Goal: Task Accomplishment & Management: Manage account settings

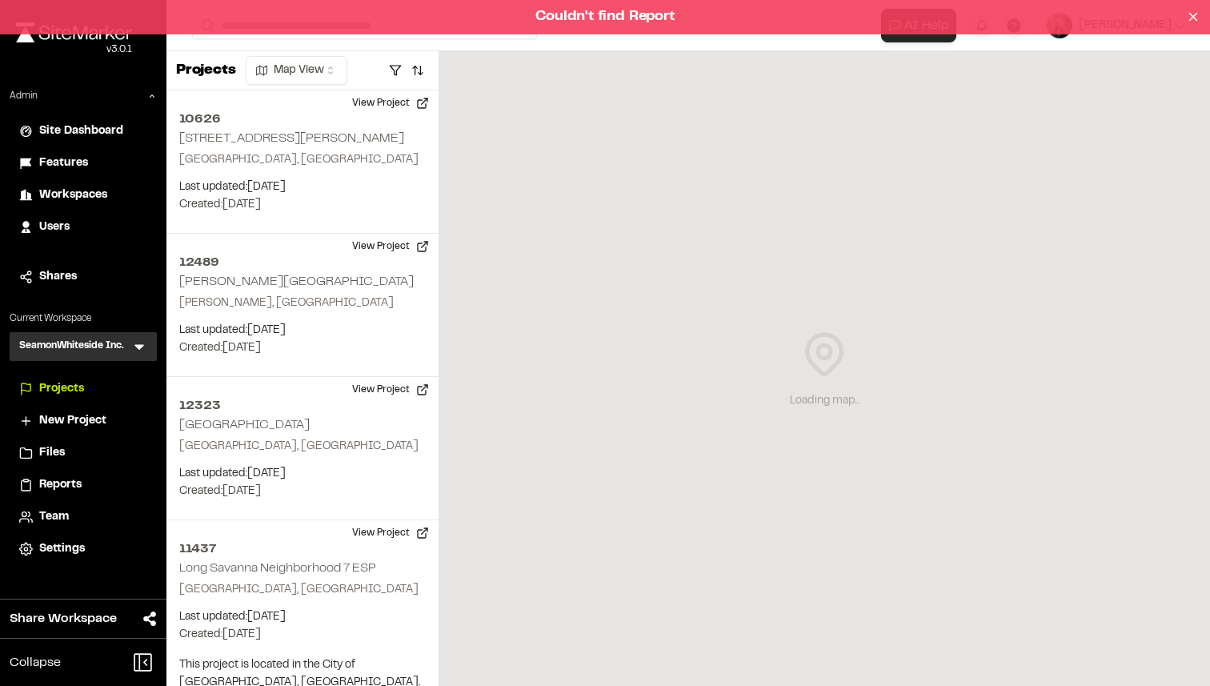
click at [629, 14] on div "Couldn't find Report" at bounding box center [605, 17] width 1210 height 34
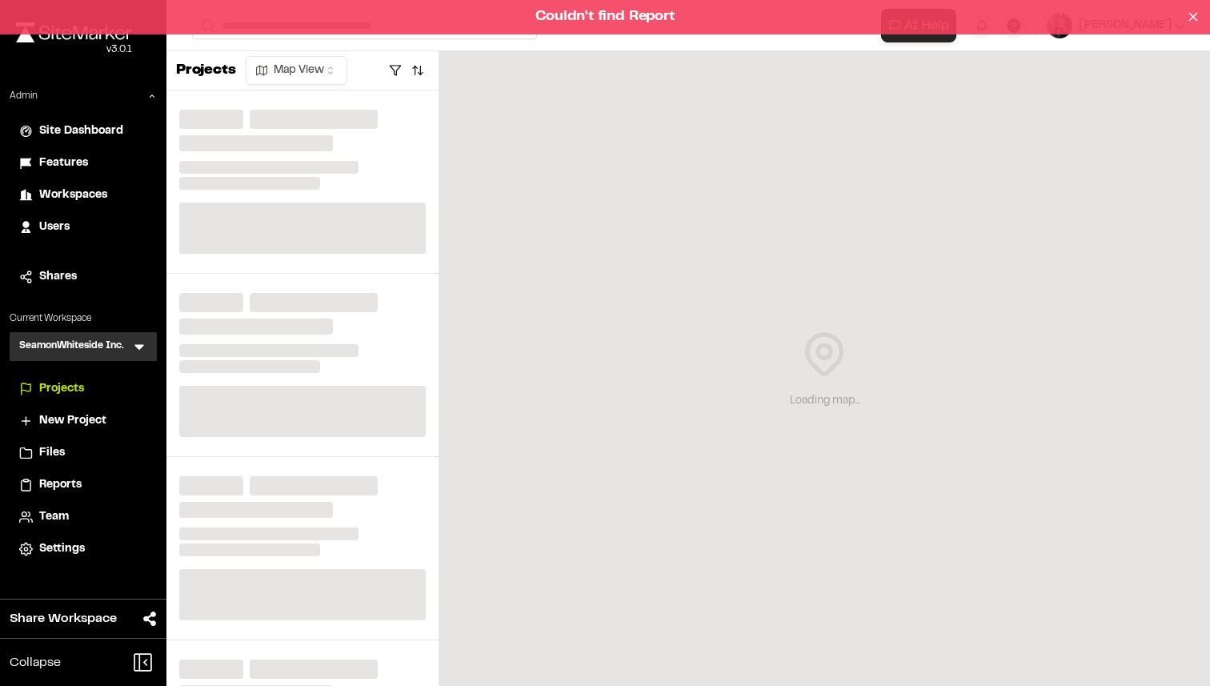
click at [566, 24] on div "Couldn't find Report" at bounding box center [605, 17] width 1210 height 34
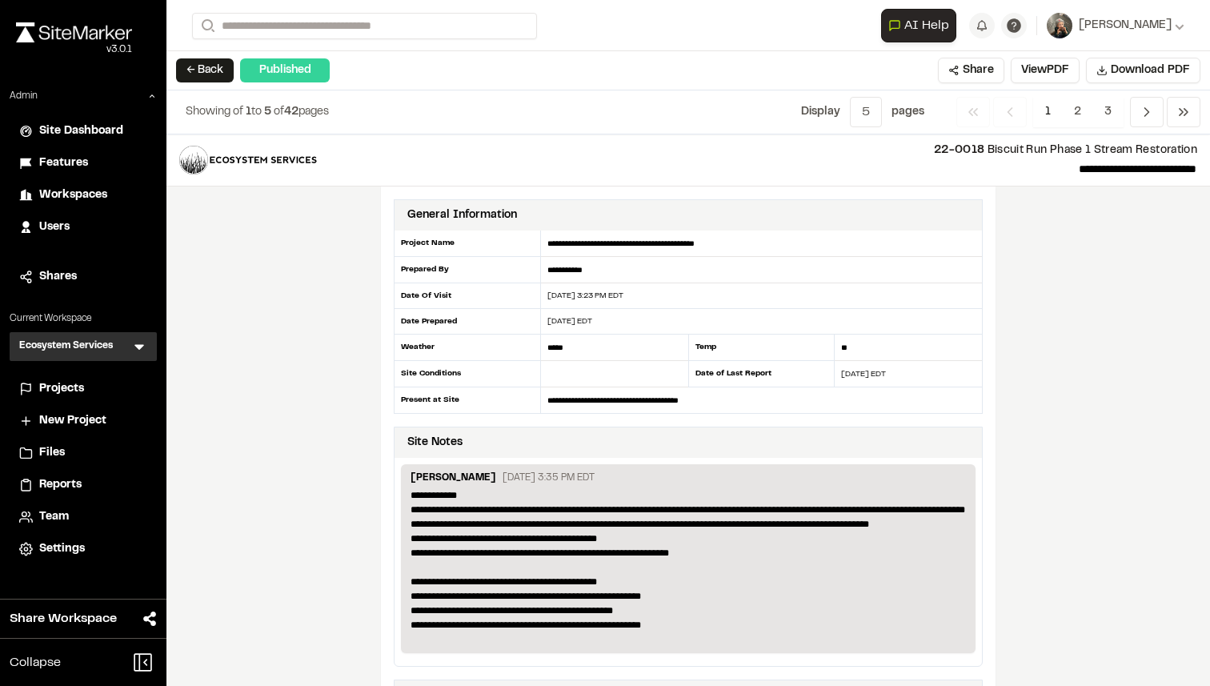
click at [81, 156] on span "Features" at bounding box center [63, 163] width 49 height 18
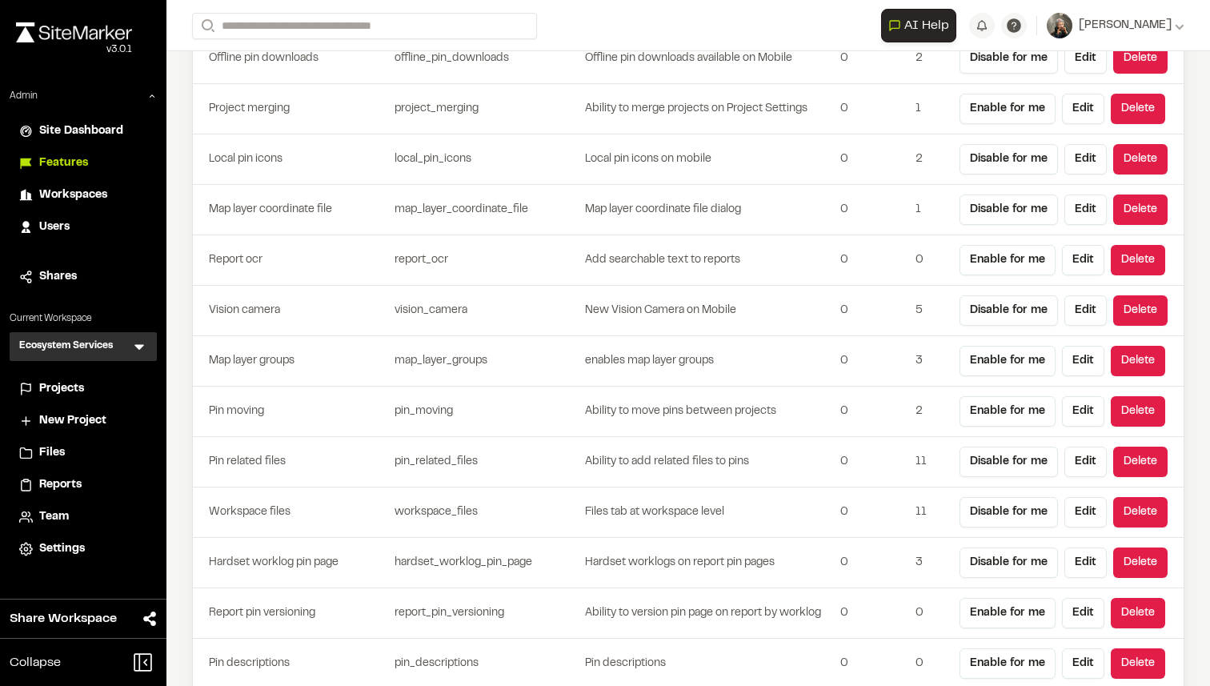
scroll to position [4287, 0]
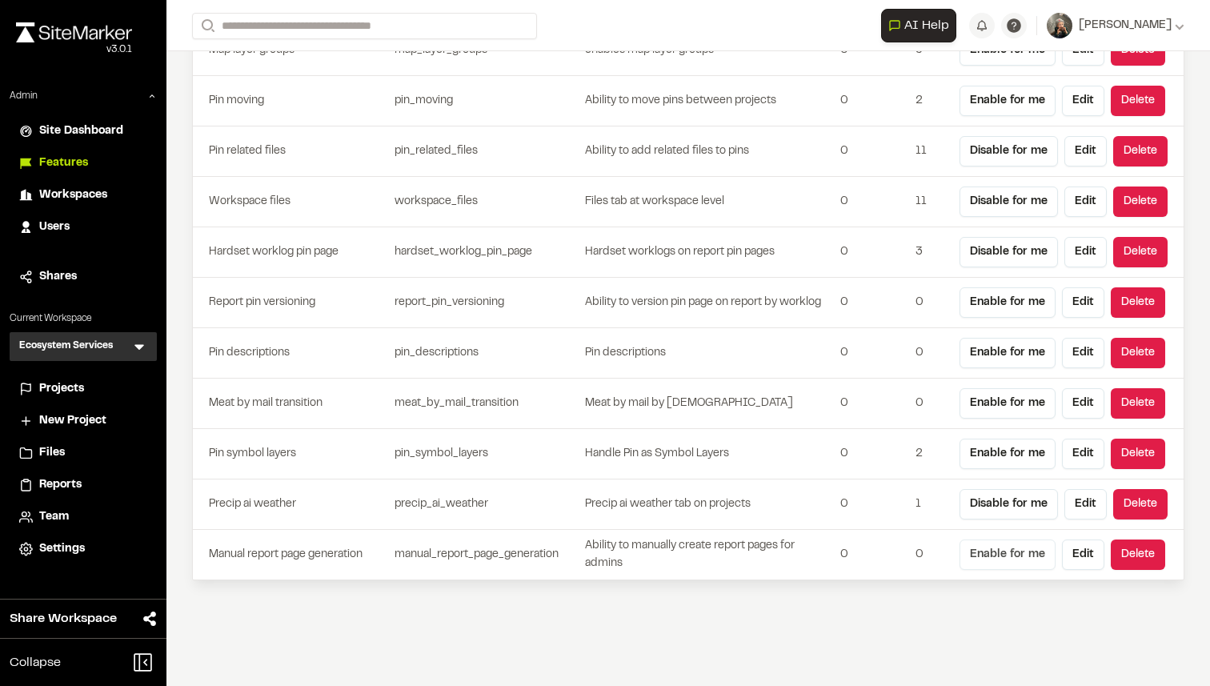
click at [996, 548] on button "Enable for me" at bounding box center [1007, 554] width 96 height 30
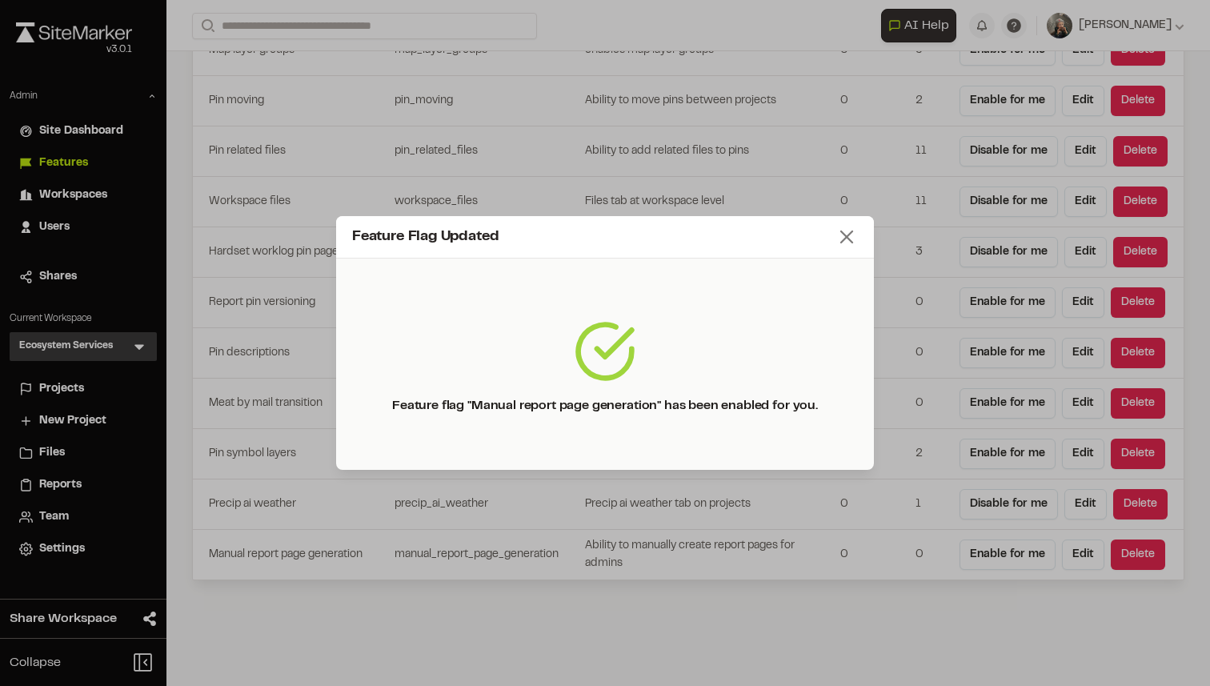
click at [847, 238] on line at bounding box center [846, 236] width 11 height 11
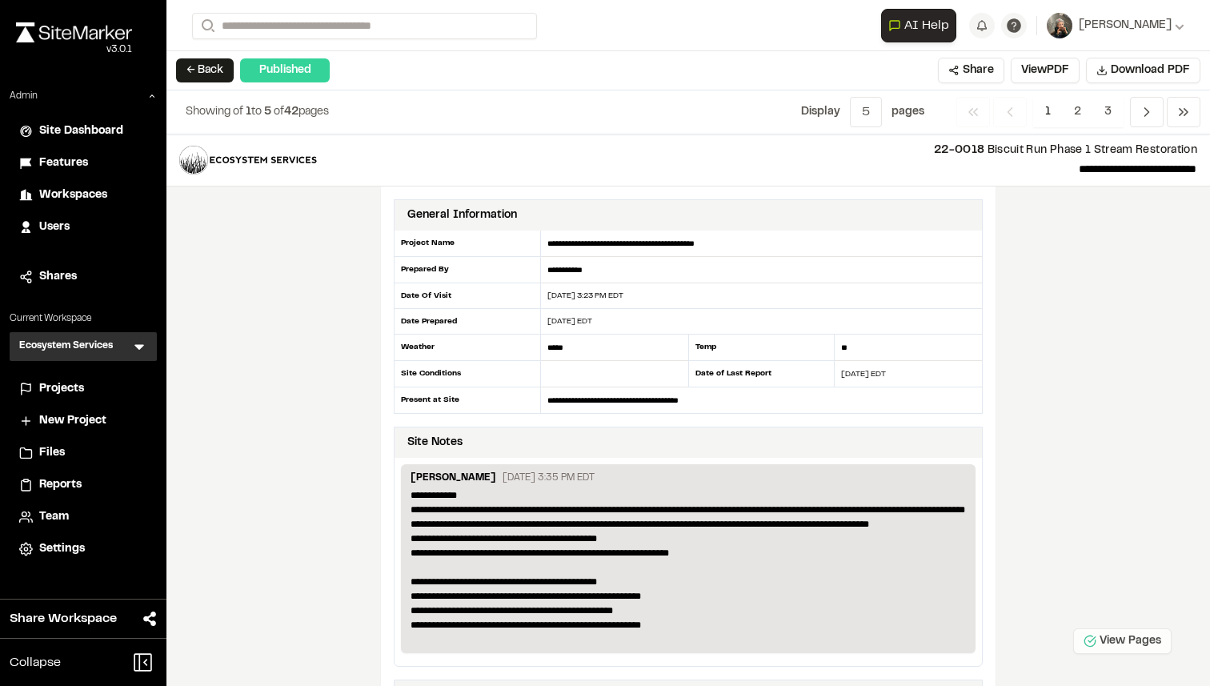
click at [1092, 638] on icon at bounding box center [1090, 641] width 13 height 13
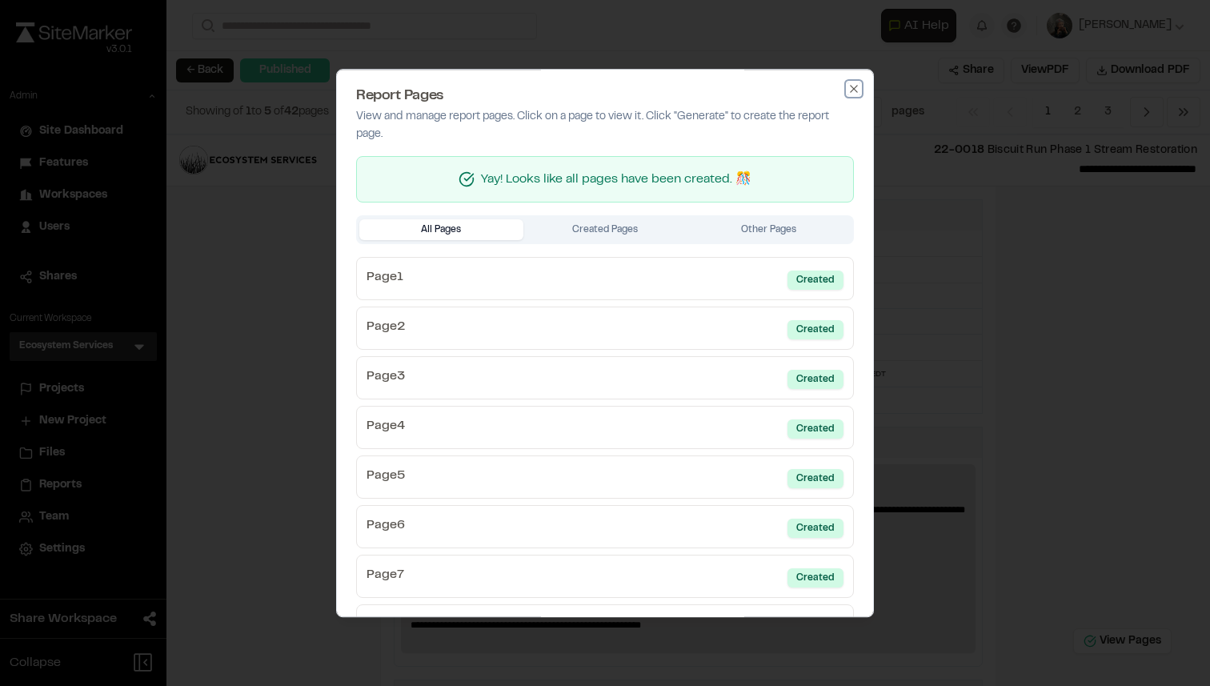
click at [859, 94] on icon "button" at bounding box center [853, 88] width 13 height 13
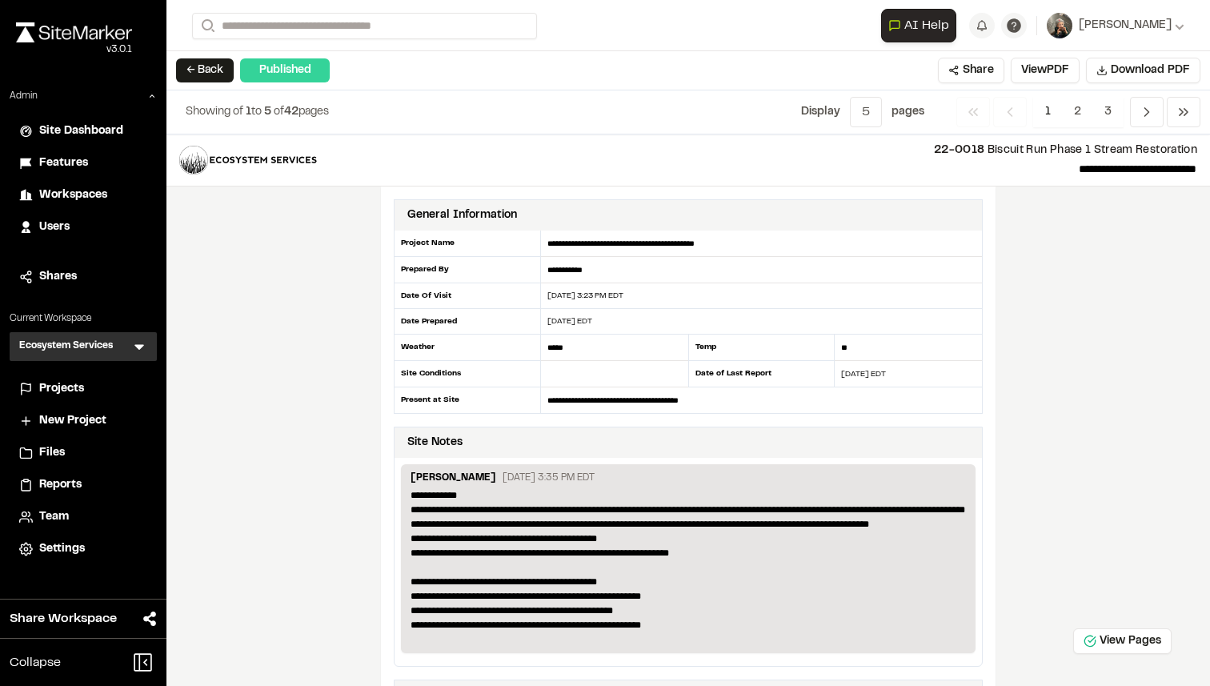
click at [95, 158] on div "Features" at bounding box center [93, 163] width 108 height 18
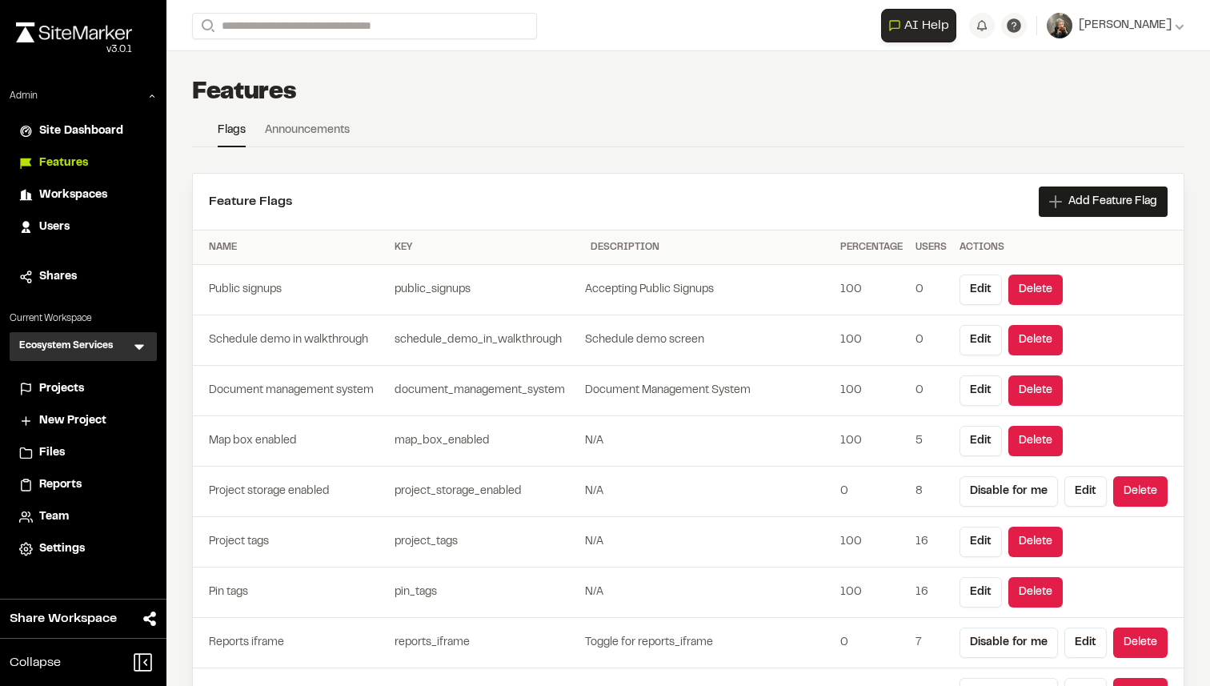
click at [77, 230] on div "Users" at bounding box center [93, 227] width 108 height 18
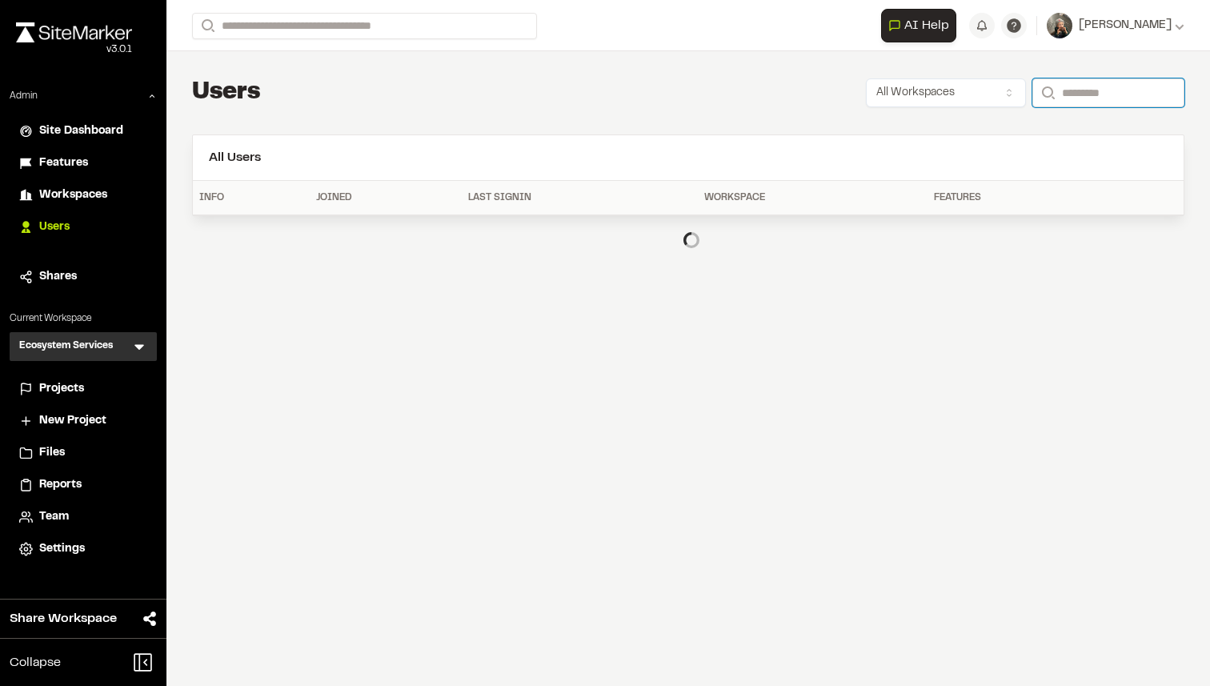
click at [1076, 97] on input "Search" at bounding box center [1108, 92] width 152 height 29
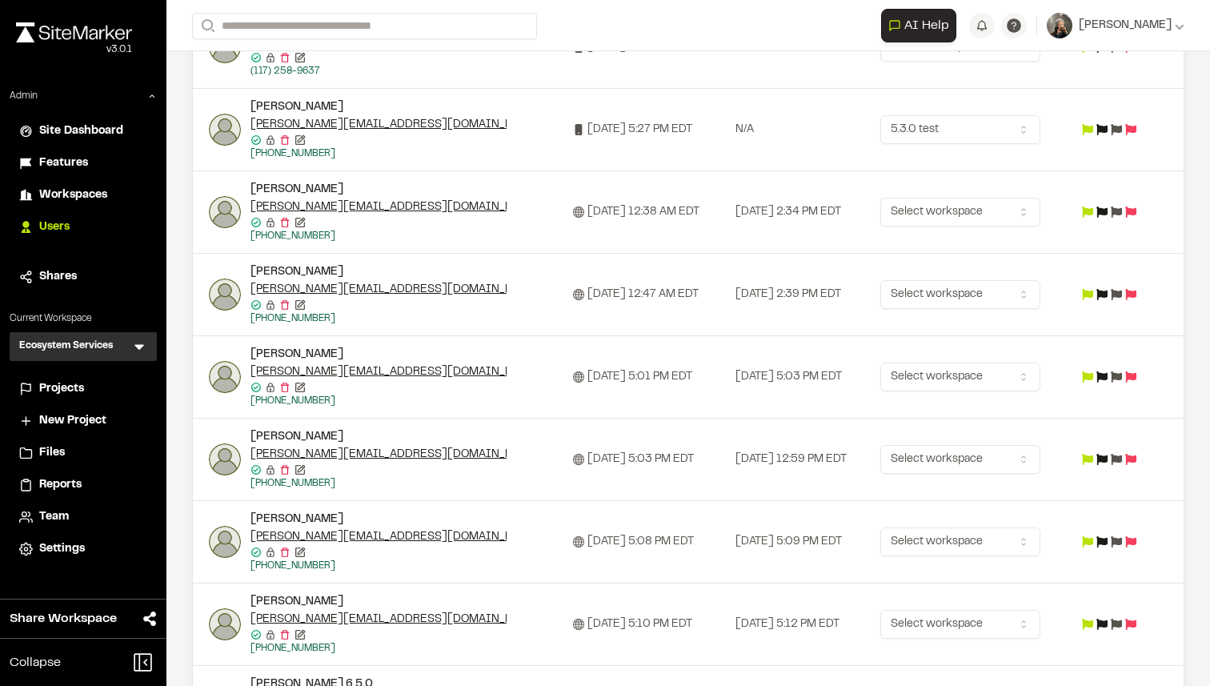
scroll to position [1286, 0]
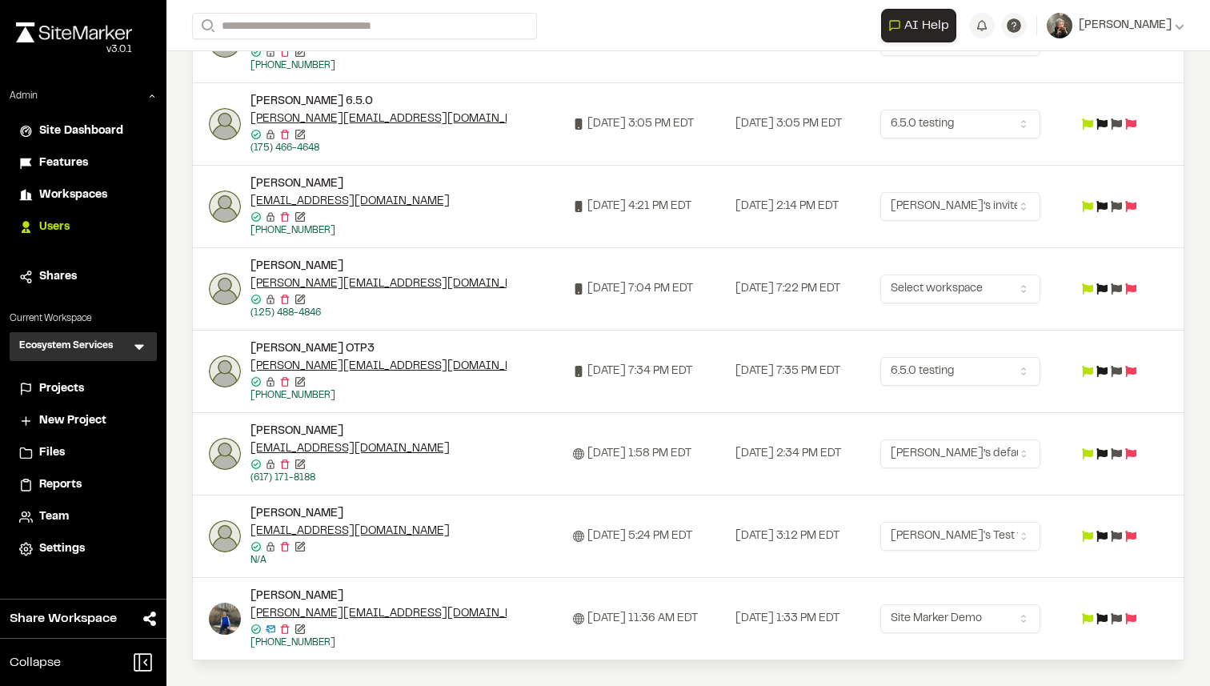
click at [1122, 616] on icon at bounding box center [1116, 618] width 11 height 11
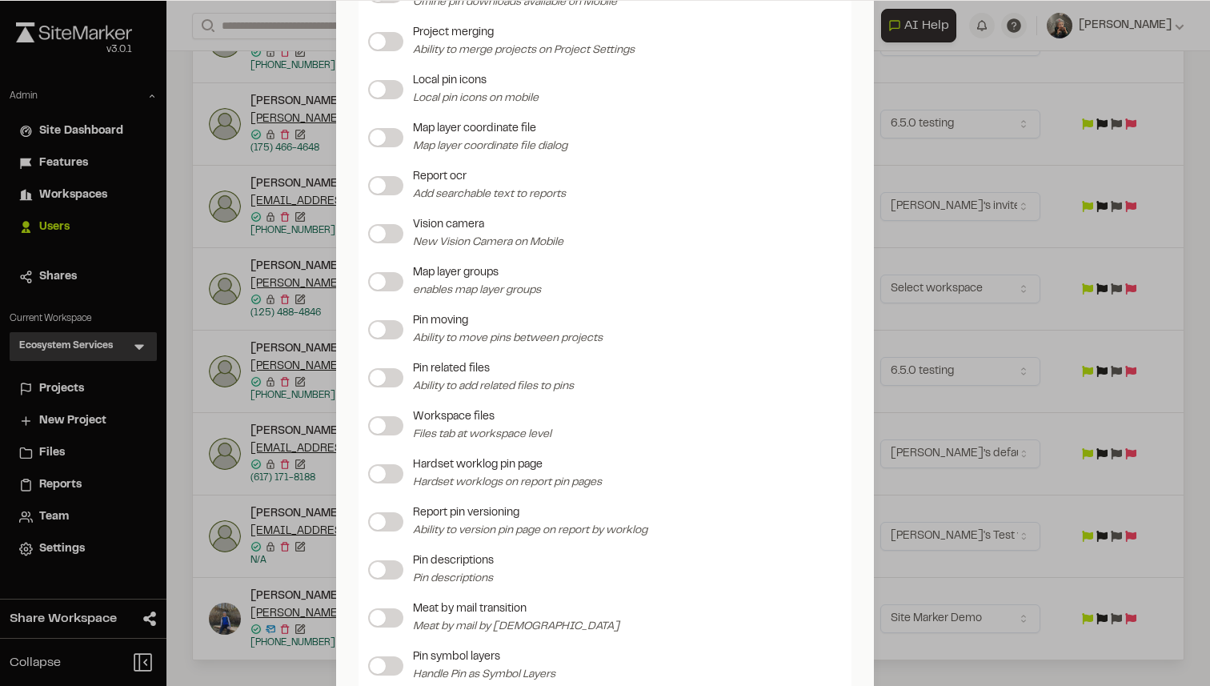
scroll to position [2005, 0]
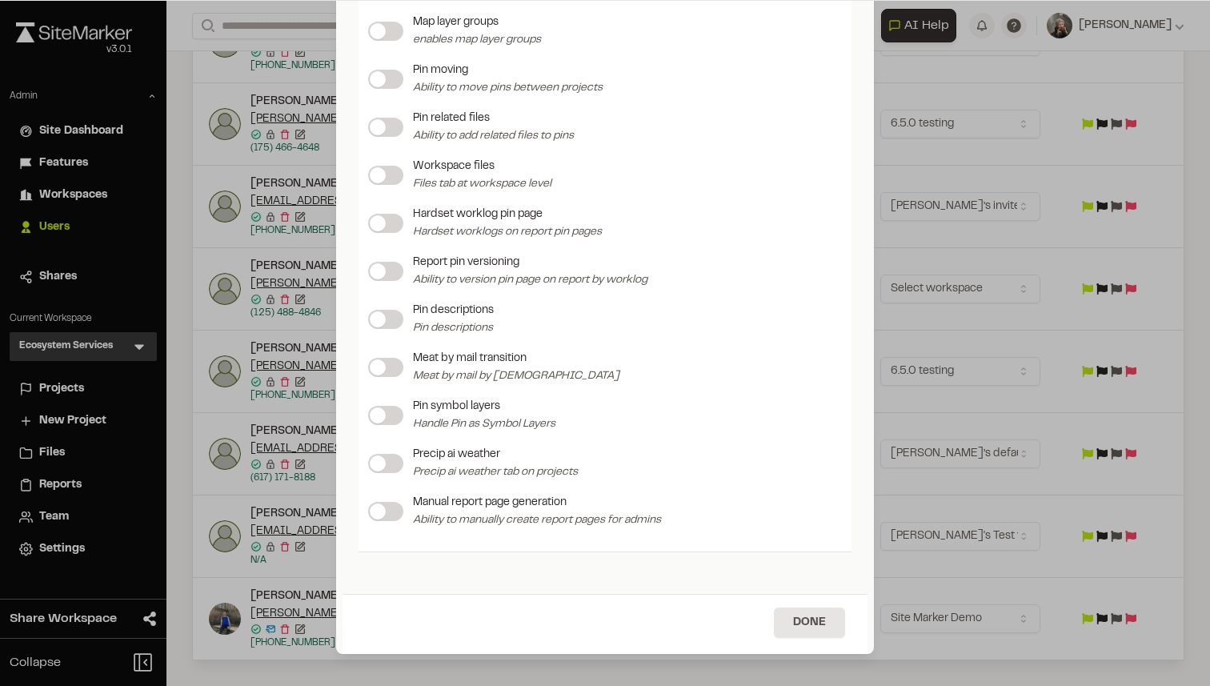
click at [402, 515] on div at bounding box center [385, 511] width 35 height 19
click at [794, 615] on button "Done" at bounding box center [809, 622] width 71 height 30
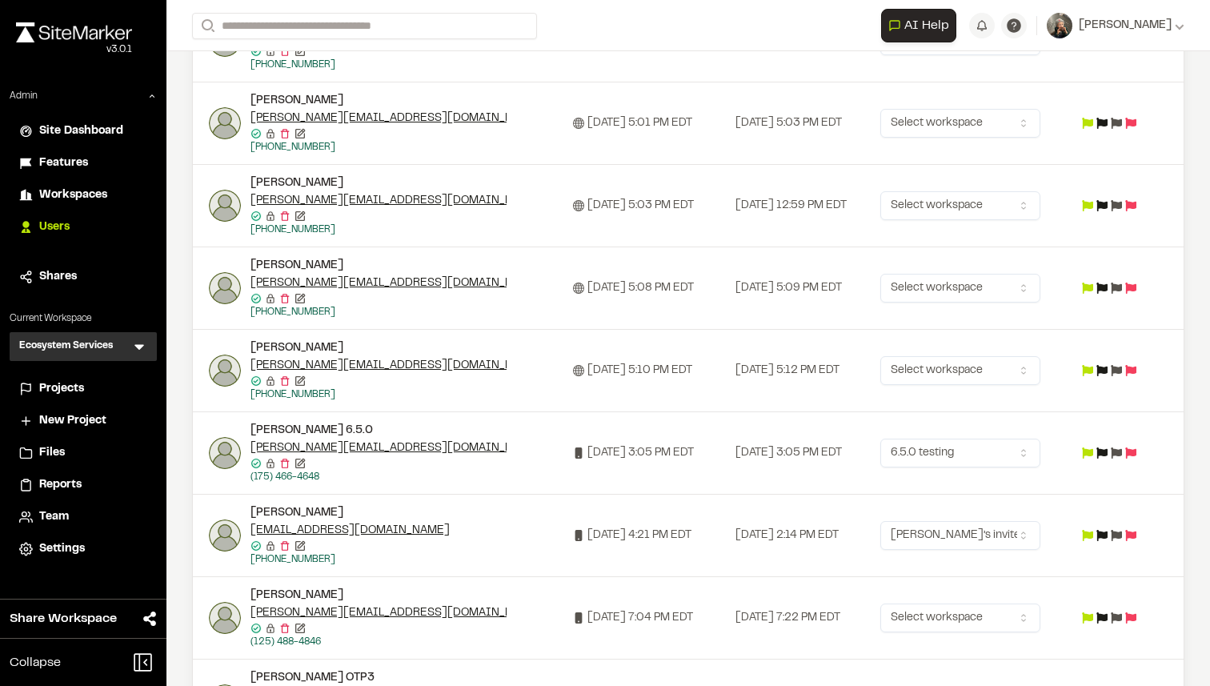
scroll to position [0, 0]
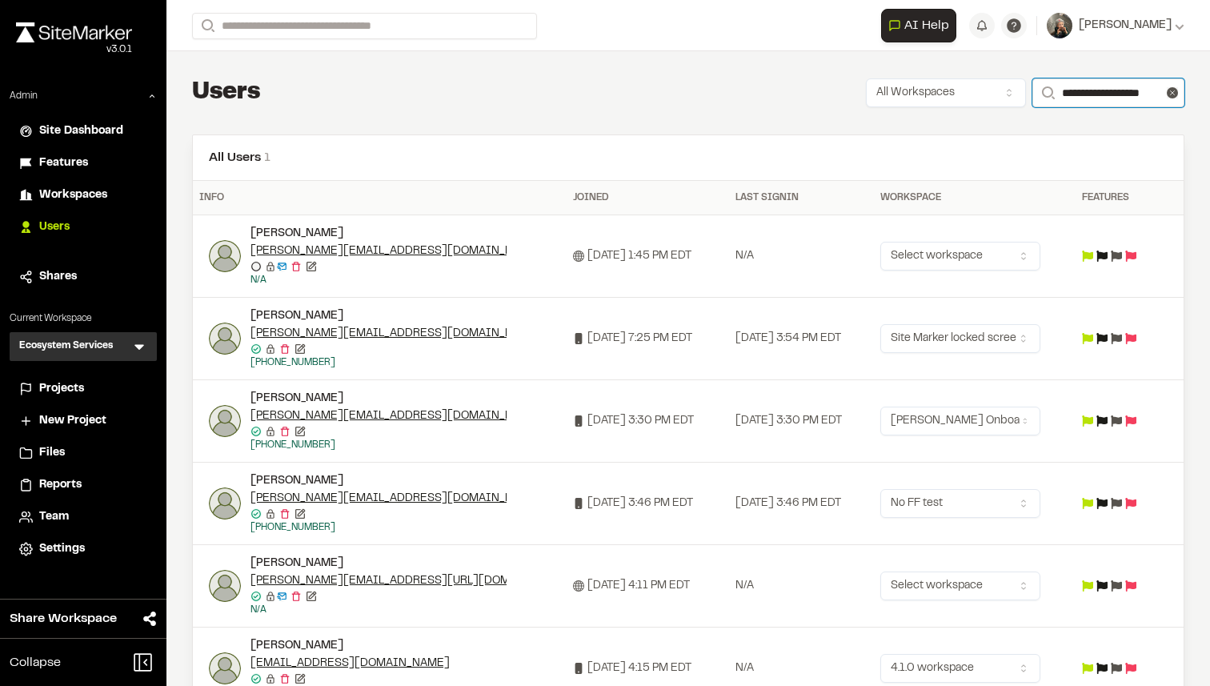
click at [1064, 93] on input "**********" at bounding box center [1108, 92] width 152 height 29
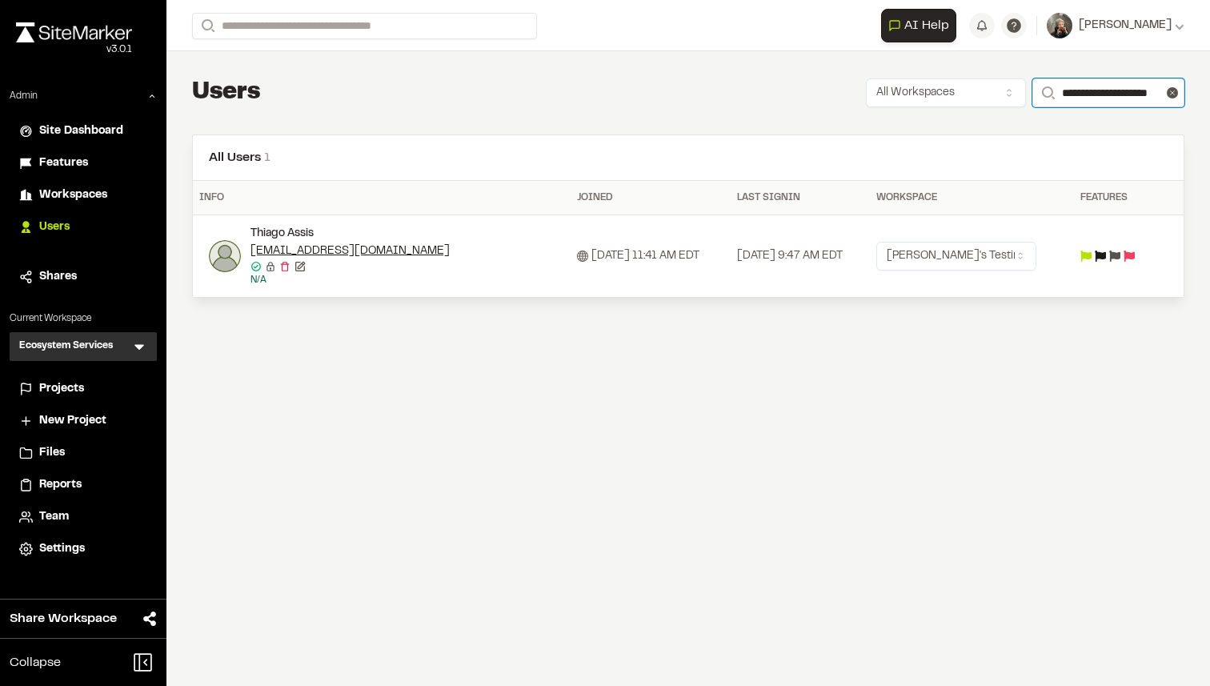
type input "**********"
click at [1135, 258] on icon at bounding box center [1129, 255] width 11 height 11
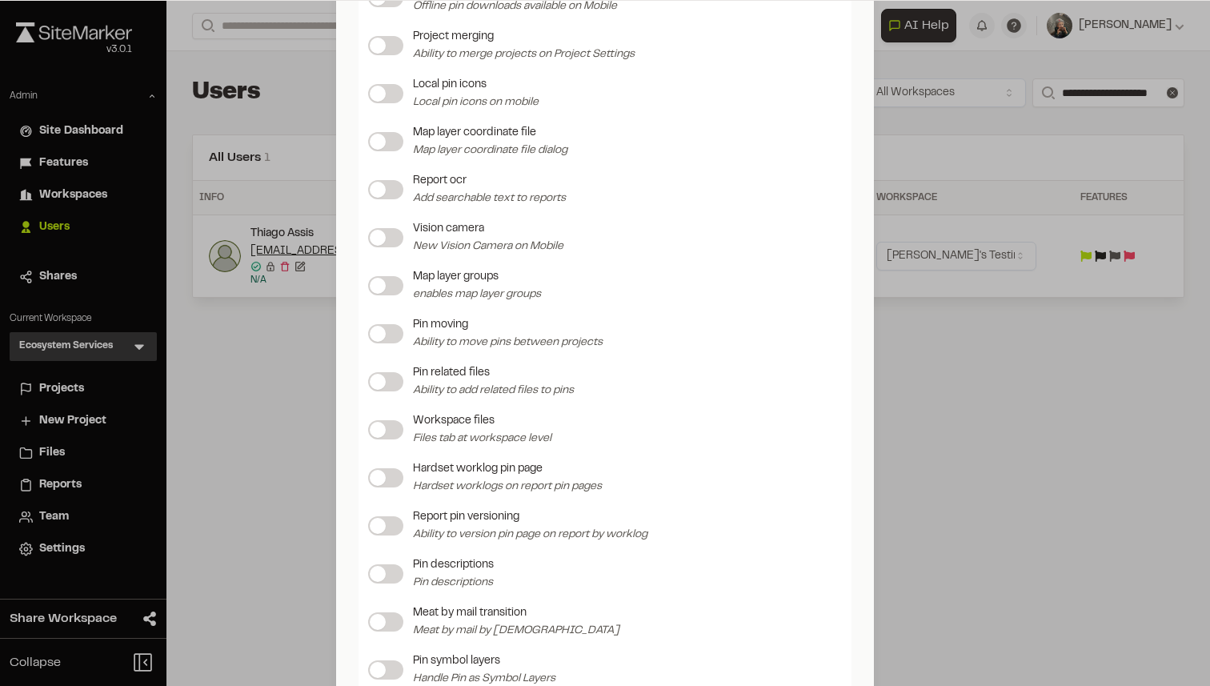
scroll to position [2005, 0]
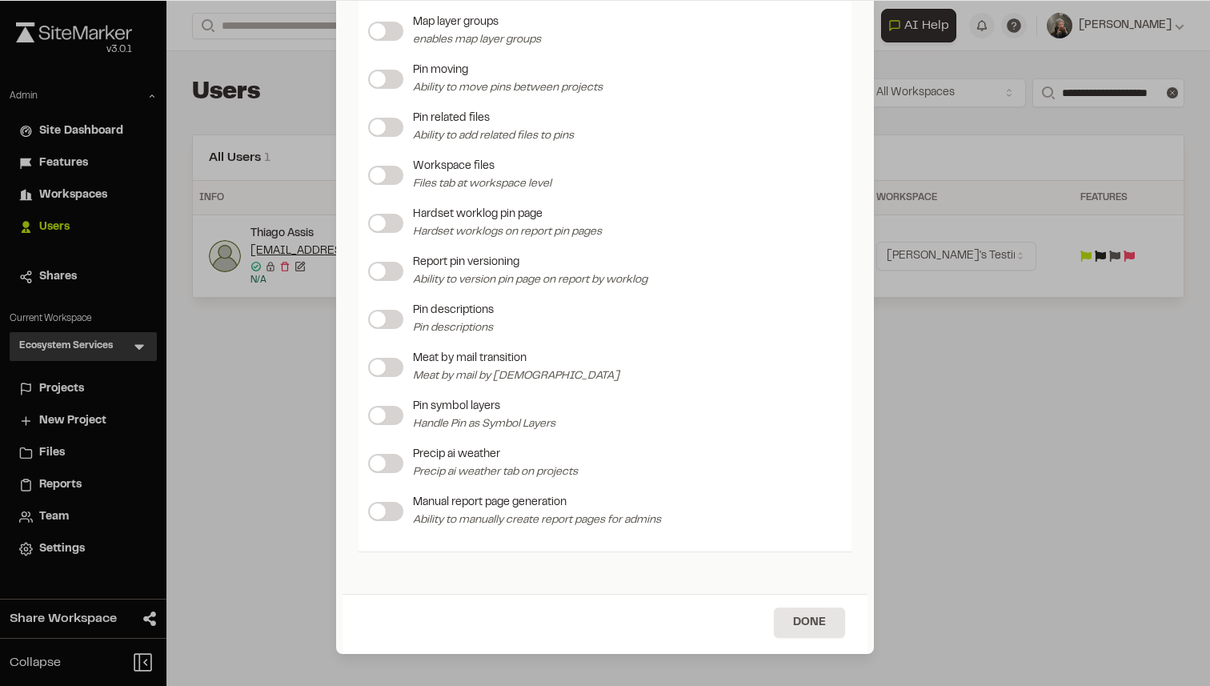
click at [393, 511] on label at bounding box center [385, 511] width 35 height 19
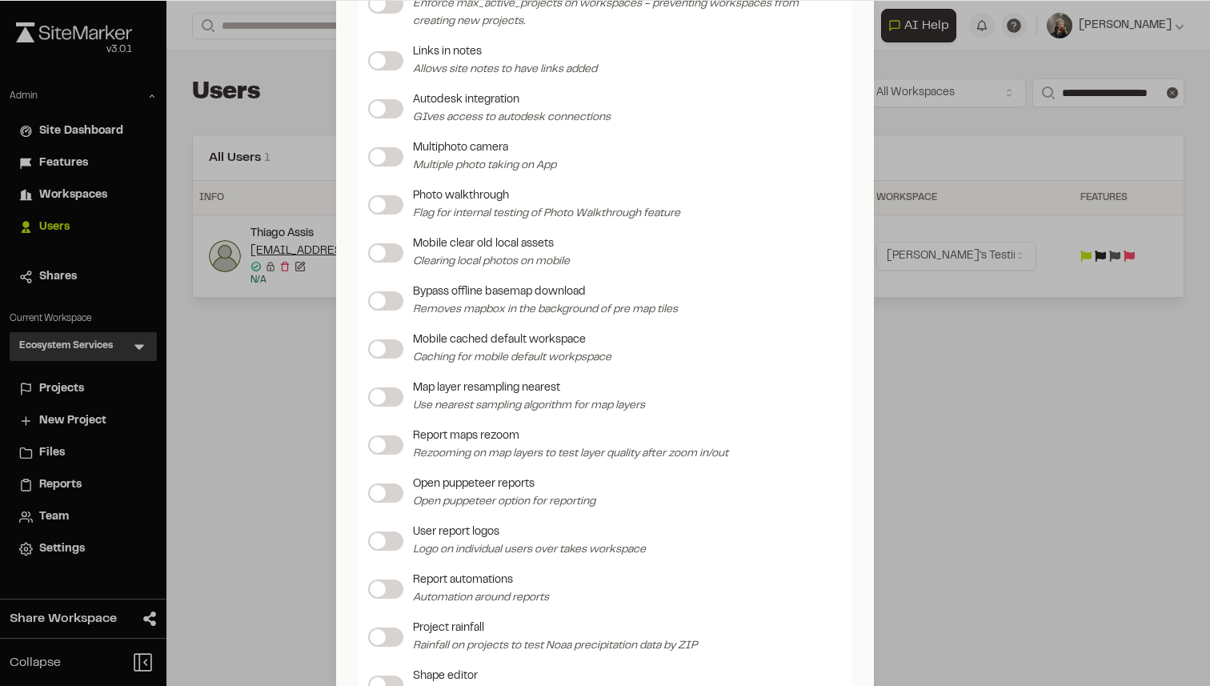
scroll to position [754, 0]
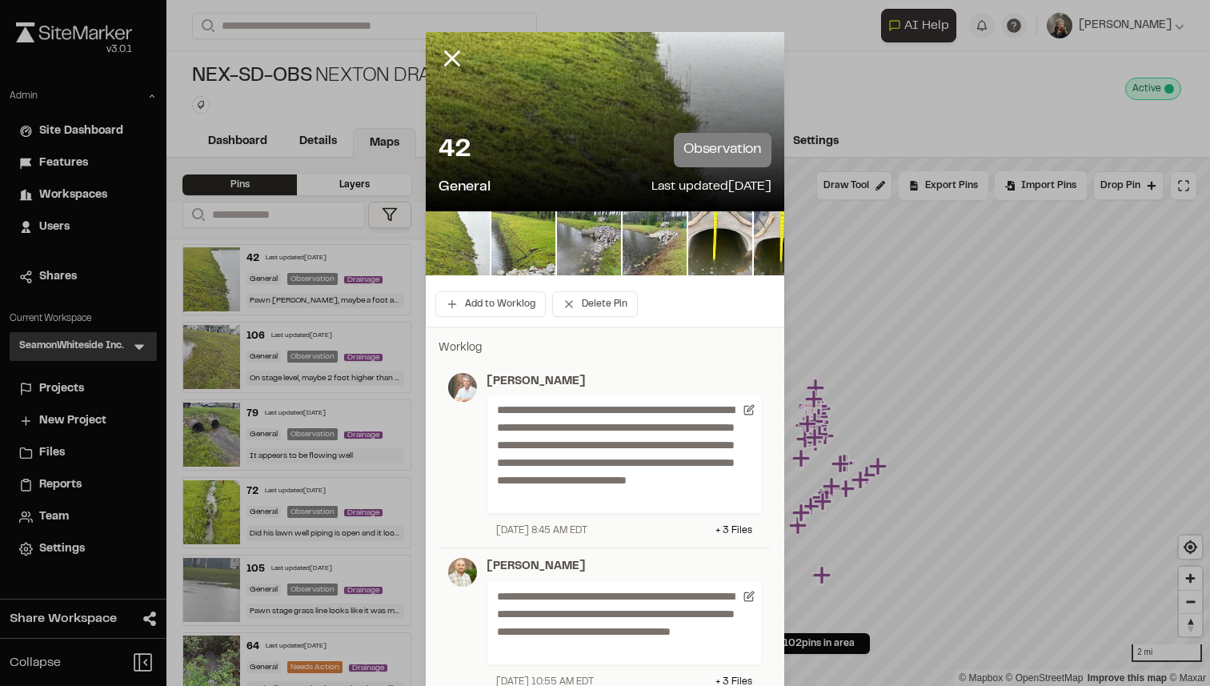
scroll to position [521, 0]
